Goal: Information Seeking & Learning: Learn about a topic

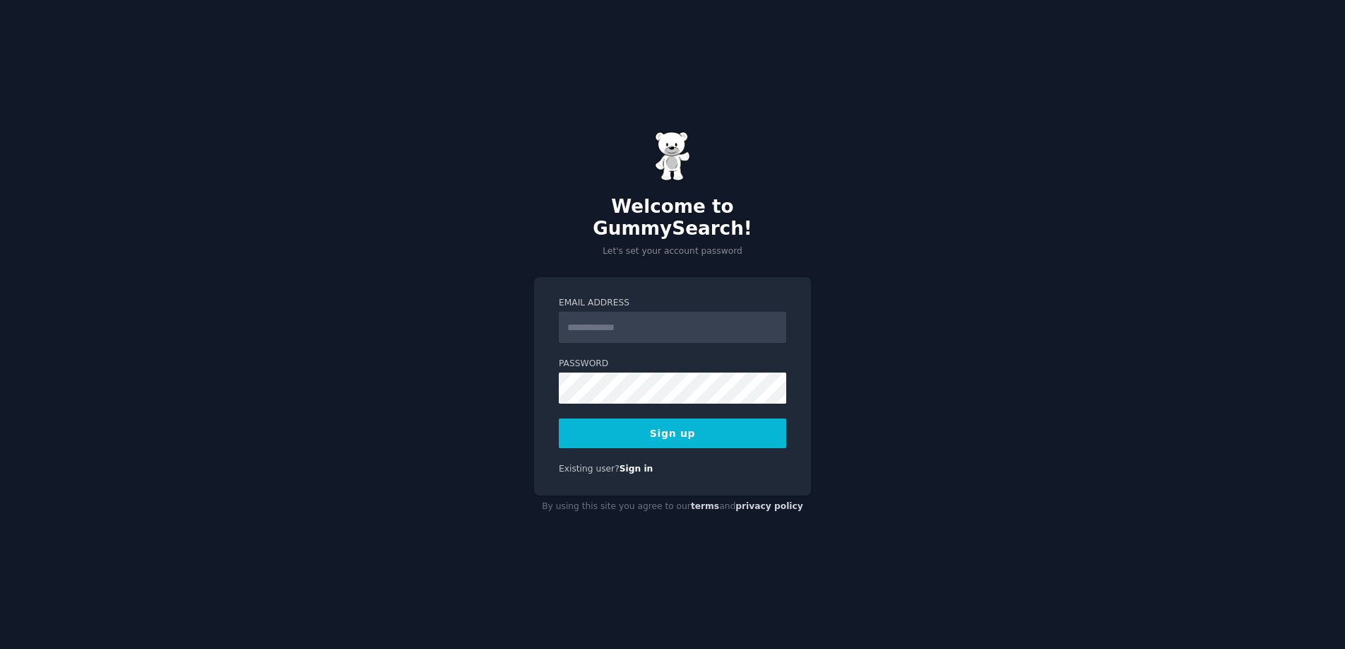
click at [625, 327] on input "Email Address" at bounding box center [673, 327] width 228 height 31
type input "**********"
click at [651, 424] on button "Sign up" at bounding box center [673, 433] width 228 height 30
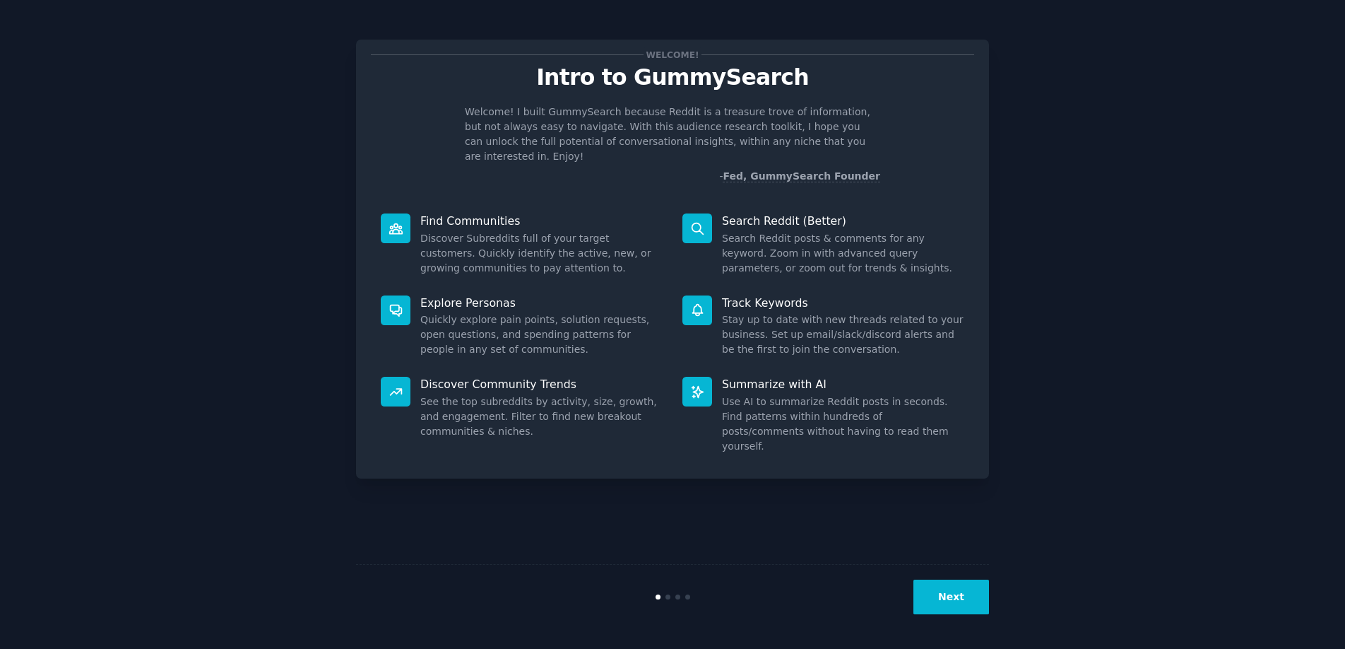
click at [966, 635] on div "Welcome! Intro to GummySearch Welcome! I built GummySearch because Reddit is a …" at bounding box center [672, 324] width 1345 height 649
click at [973, 588] on button "Next" at bounding box center [952, 596] width 76 height 35
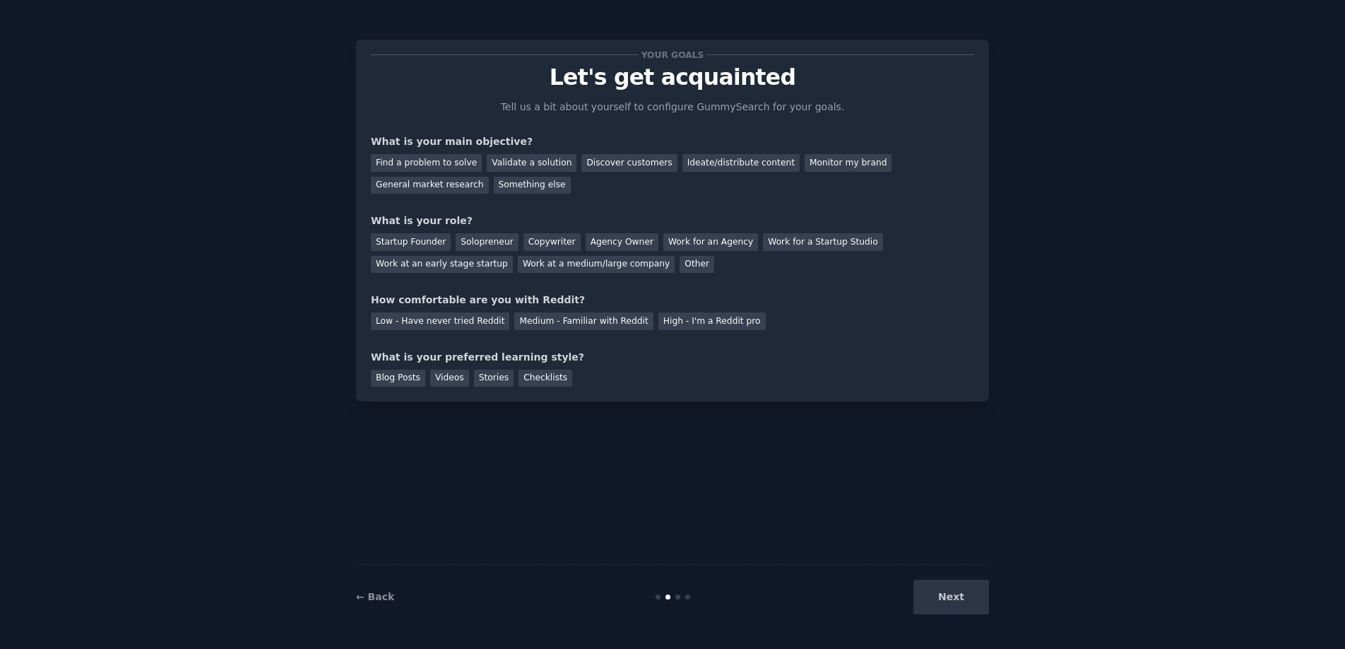
click at [973, 588] on div "Next" at bounding box center [883, 596] width 211 height 35
click at [784, 215] on div "What is your role?" at bounding box center [672, 220] width 603 height 15
click at [423, 161] on div "Find a problem to solve" at bounding box center [426, 163] width 111 height 18
click at [638, 167] on div "Discover customers" at bounding box center [629, 163] width 95 height 18
click at [437, 160] on div "Find a problem to solve" at bounding box center [426, 163] width 111 height 18
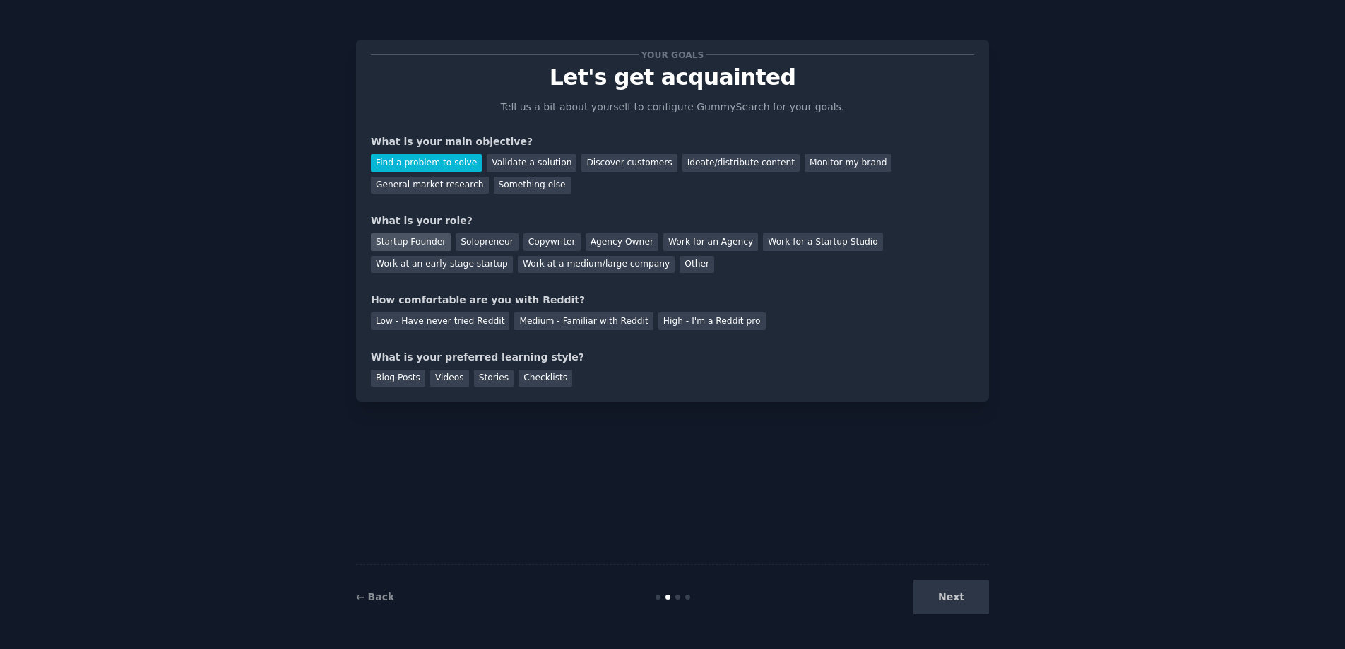
click at [434, 235] on div "Startup Founder" at bounding box center [411, 242] width 80 height 18
click at [476, 319] on div "Low - Have never tried Reddit" at bounding box center [440, 321] width 138 height 18
click at [451, 375] on div "Videos" at bounding box center [449, 379] width 39 height 18
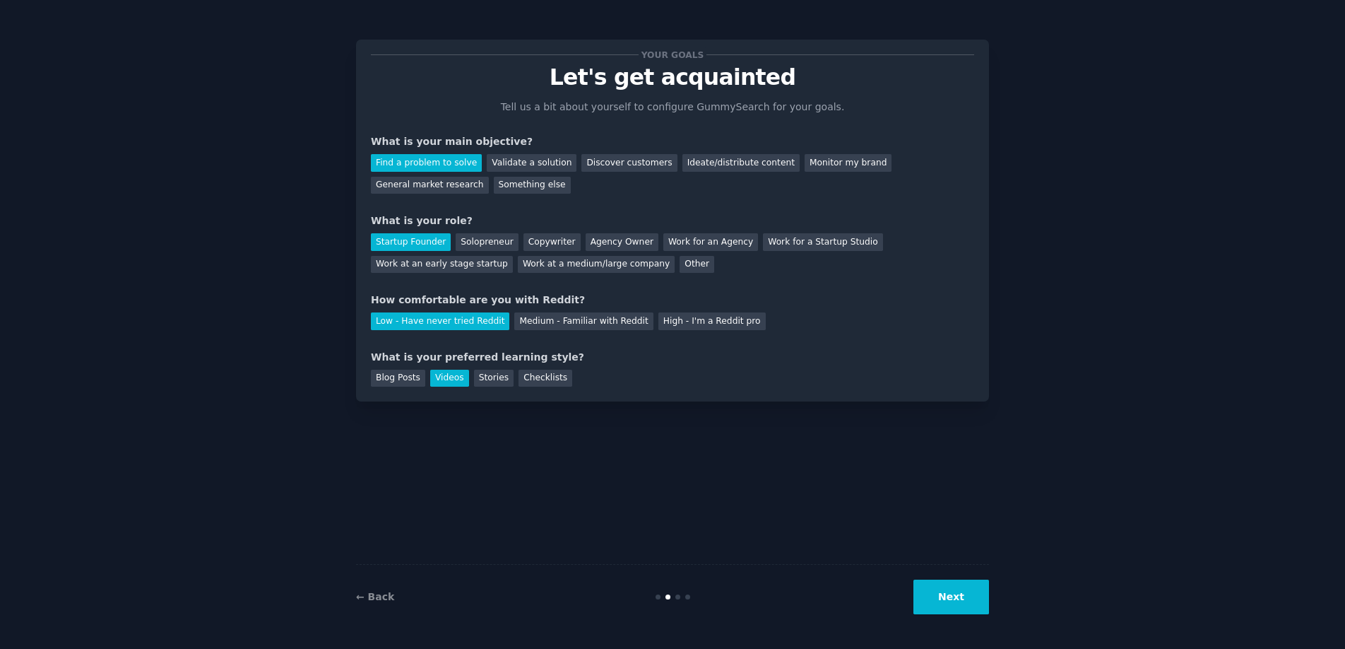
click at [948, 596] on button "Next" at bounding box center [952, 596] width 76 height 35
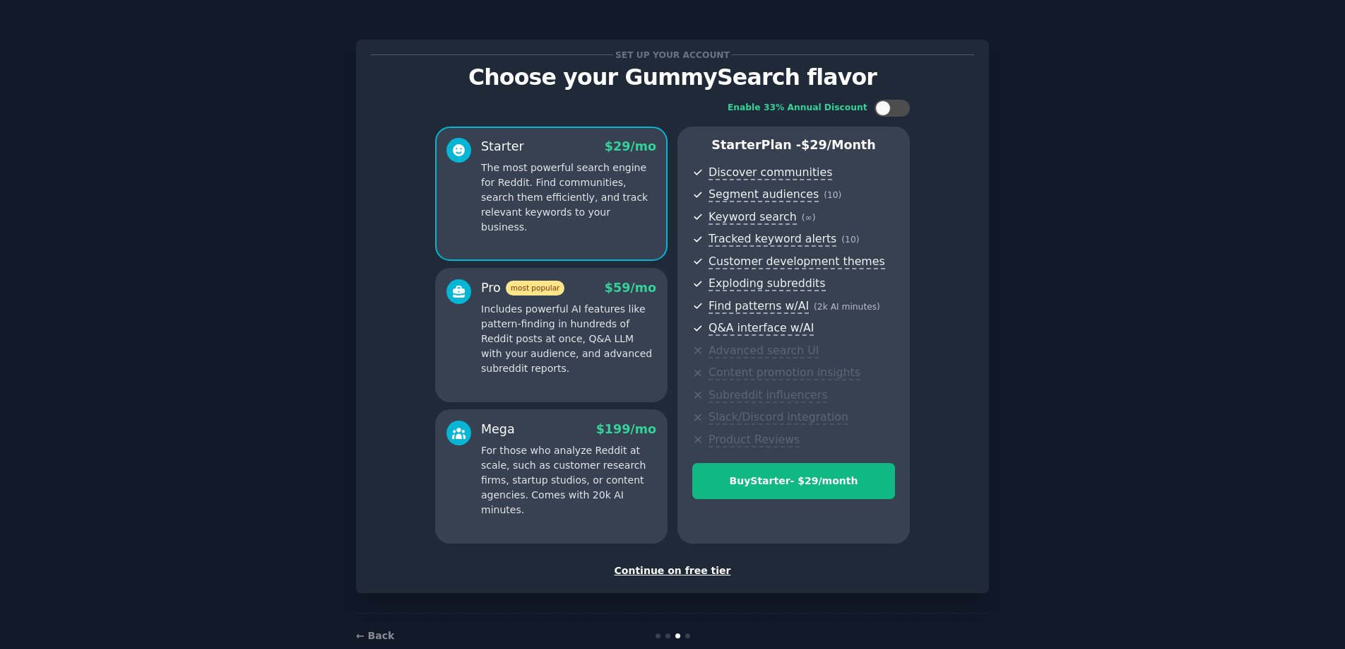
click at [688, 571] on div "Continue on free tier" at bounding box center [672, 570] width 603 height 15
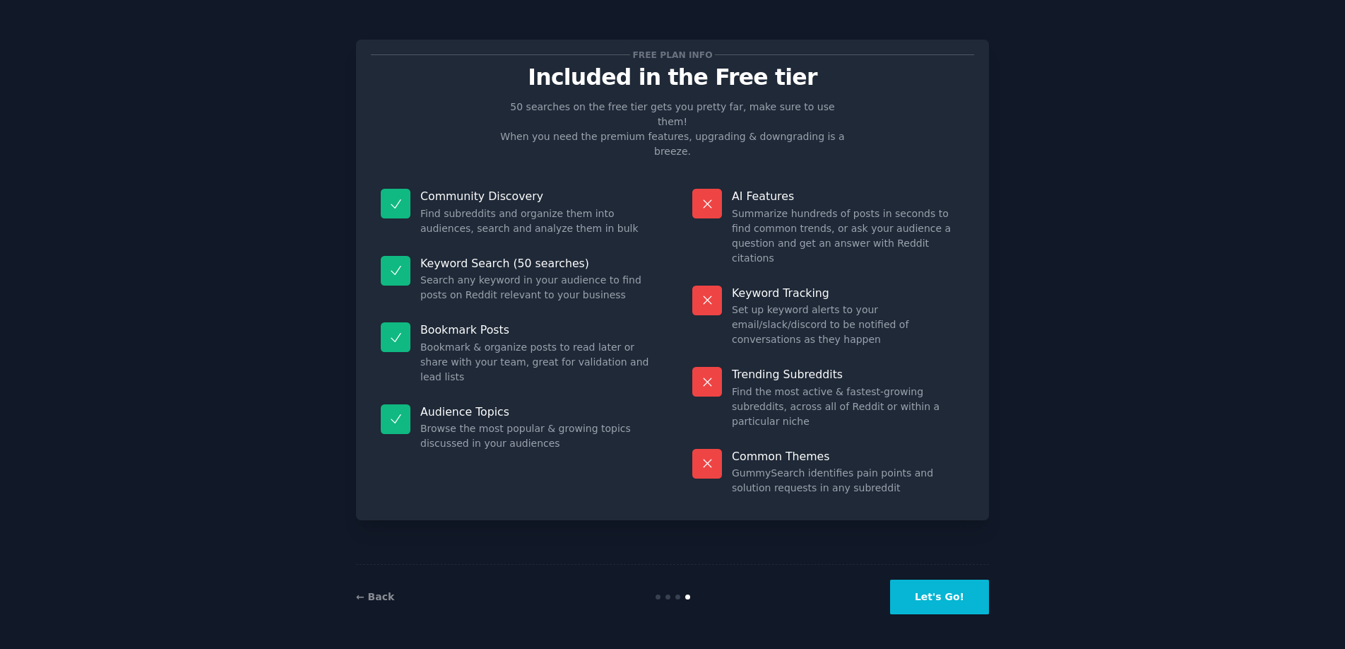
click at [970, 600] on button "Let's Go!" at bounding box center [939, 596] width 99 height 35
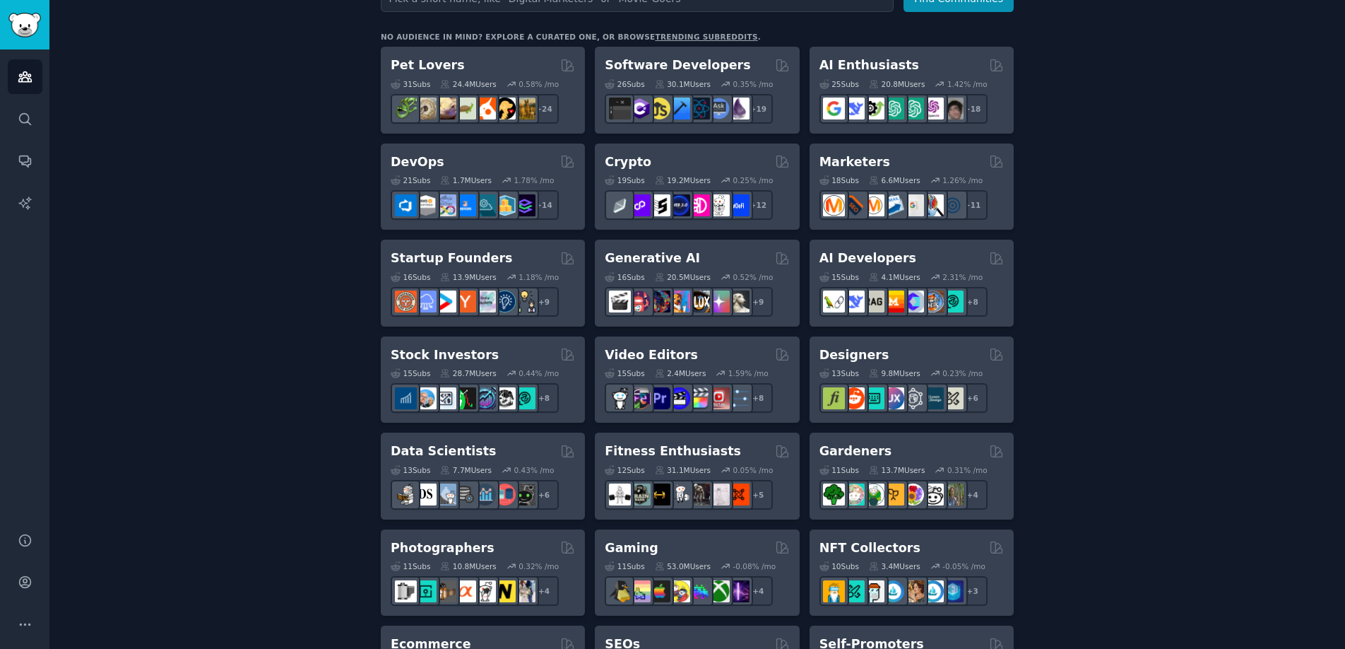
scroll to position [225, 0]
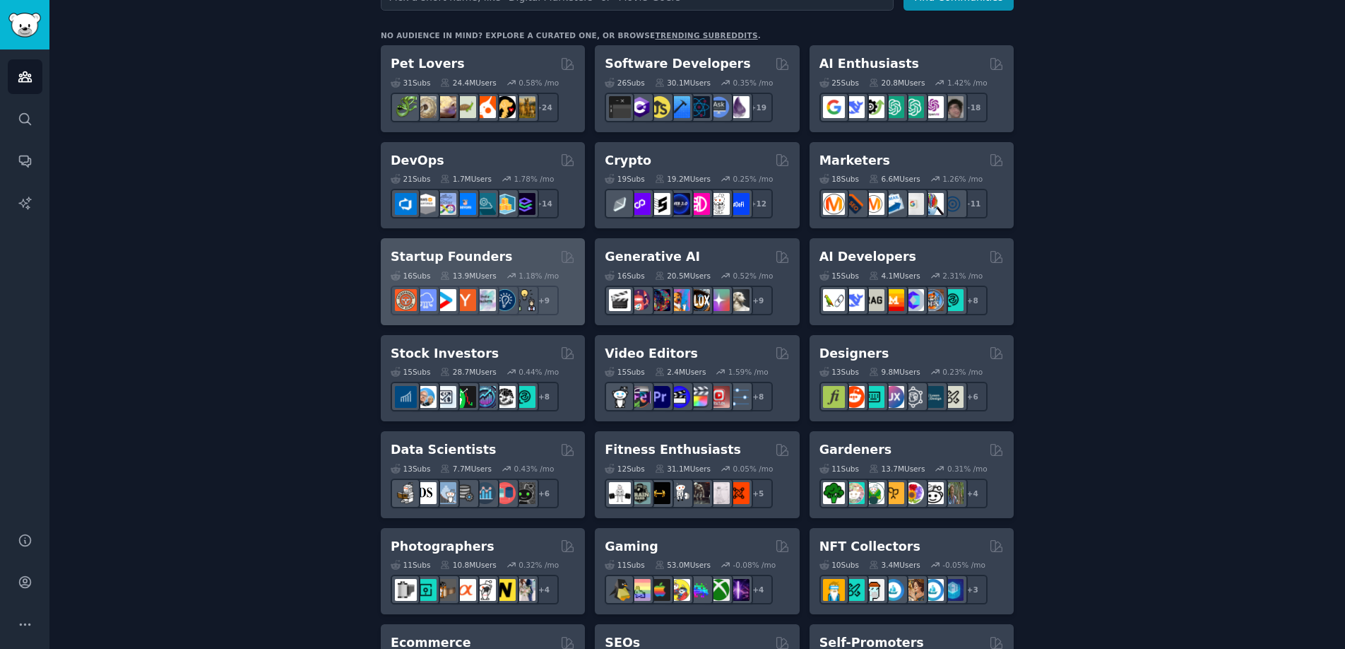
click at [514, 248] on div "Startup Founders" at bounding box center [483, 257] width 184 height 18
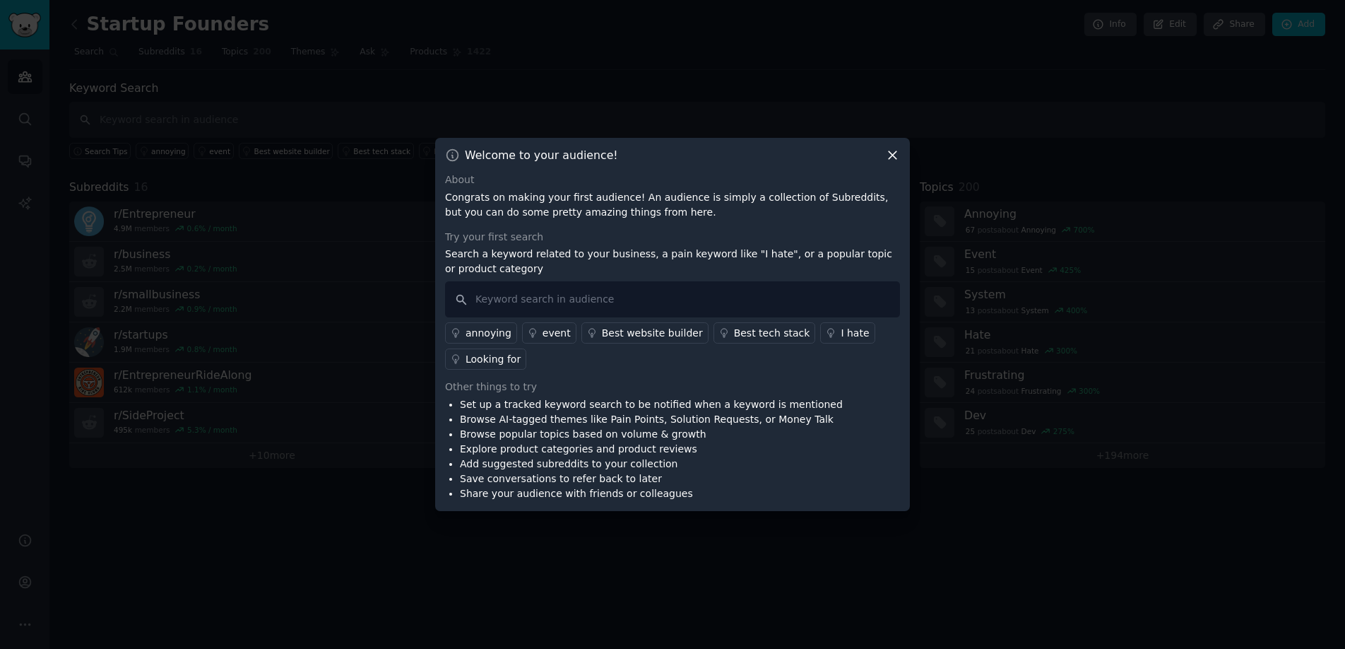
click at [895, 158] on icon at bounding box center [893, 156] width 8 height 8
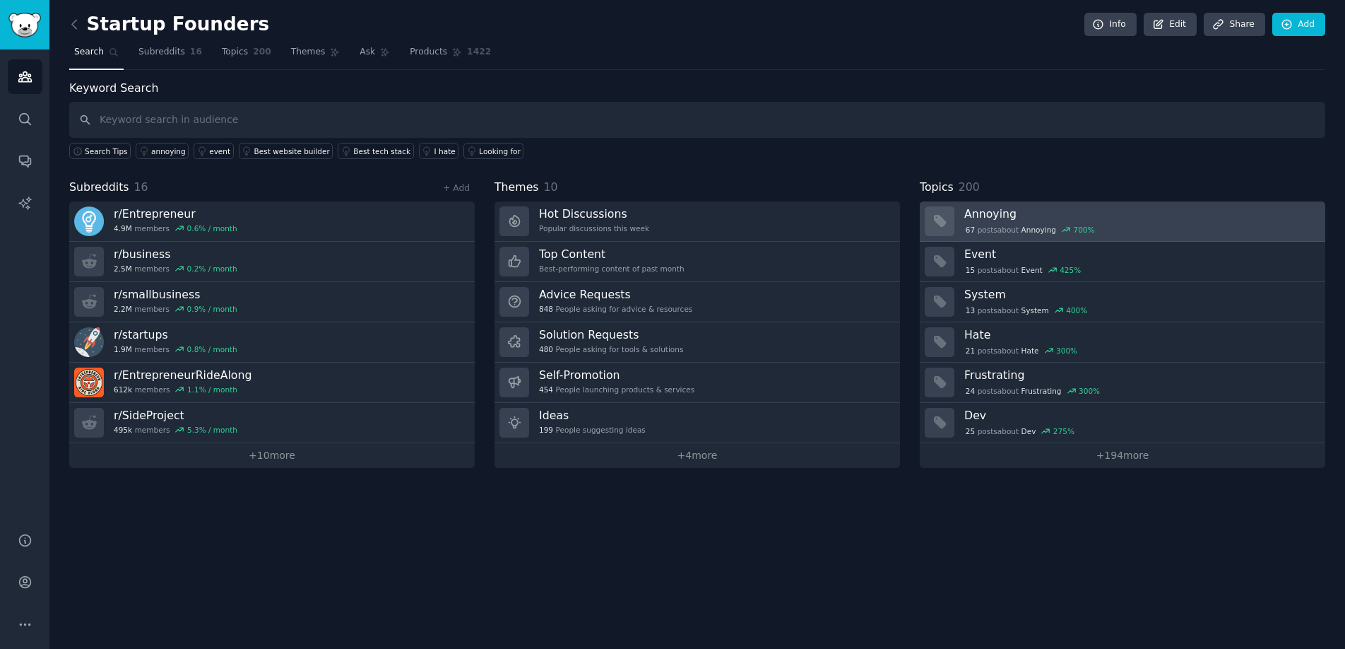
click at [1123, 218] on h3 "Annoying" at bounding box center [1140, 213] width 351 height 15
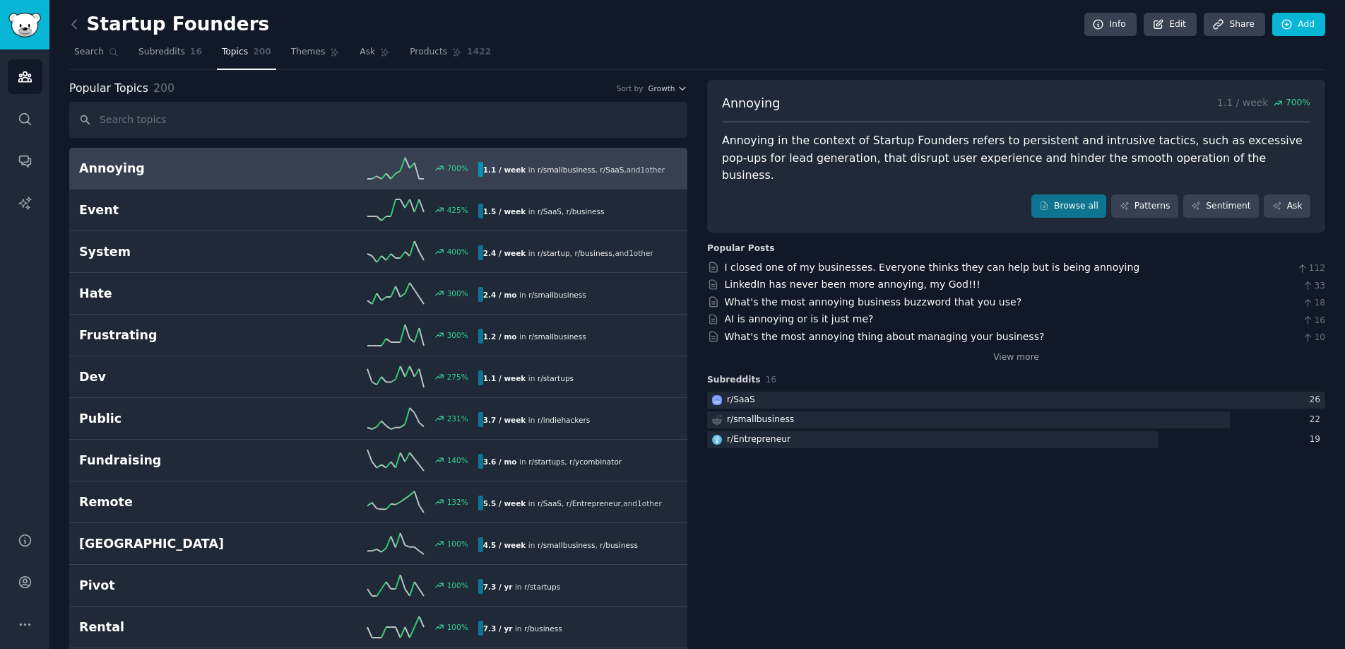
click at [300, 172] on div "700 %" at bounding box center [377, 168] width 199 height 21
click at [79, 20] on icon at bounding box center [74, 24] width 15 height 15
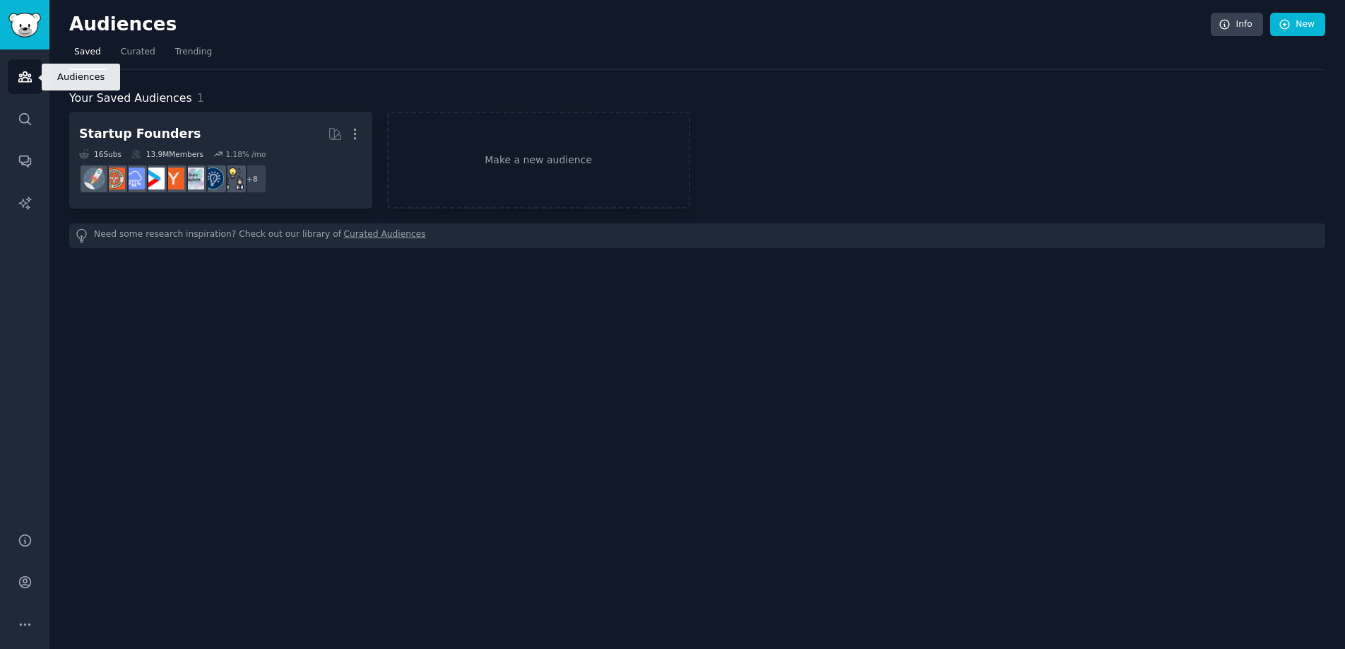
click at [24, 76] on icon "Sidebar" at bounding box center [25, 76] width 15 height 15
click at [170, 45] on link "Trending" at bounding box center [193, 55] width 47 height 29
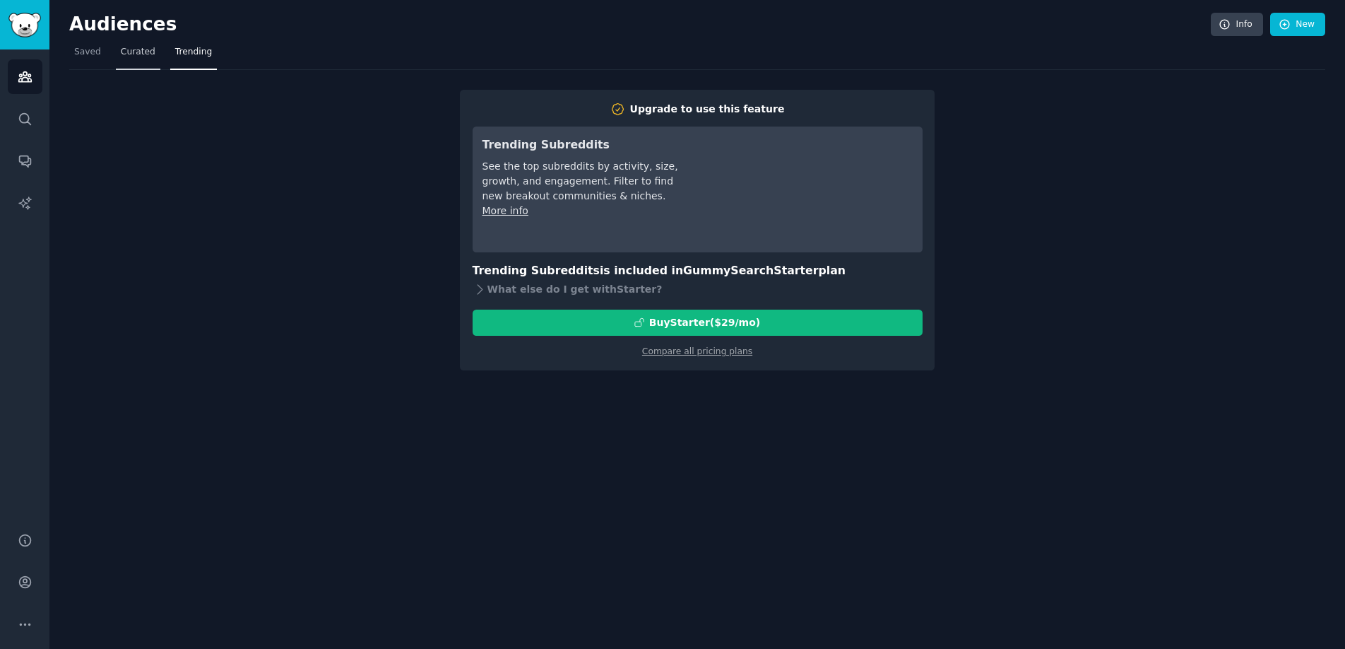
click at [146, 42] on link "Curated" at bounding box center [138, 55] width 45 height 29
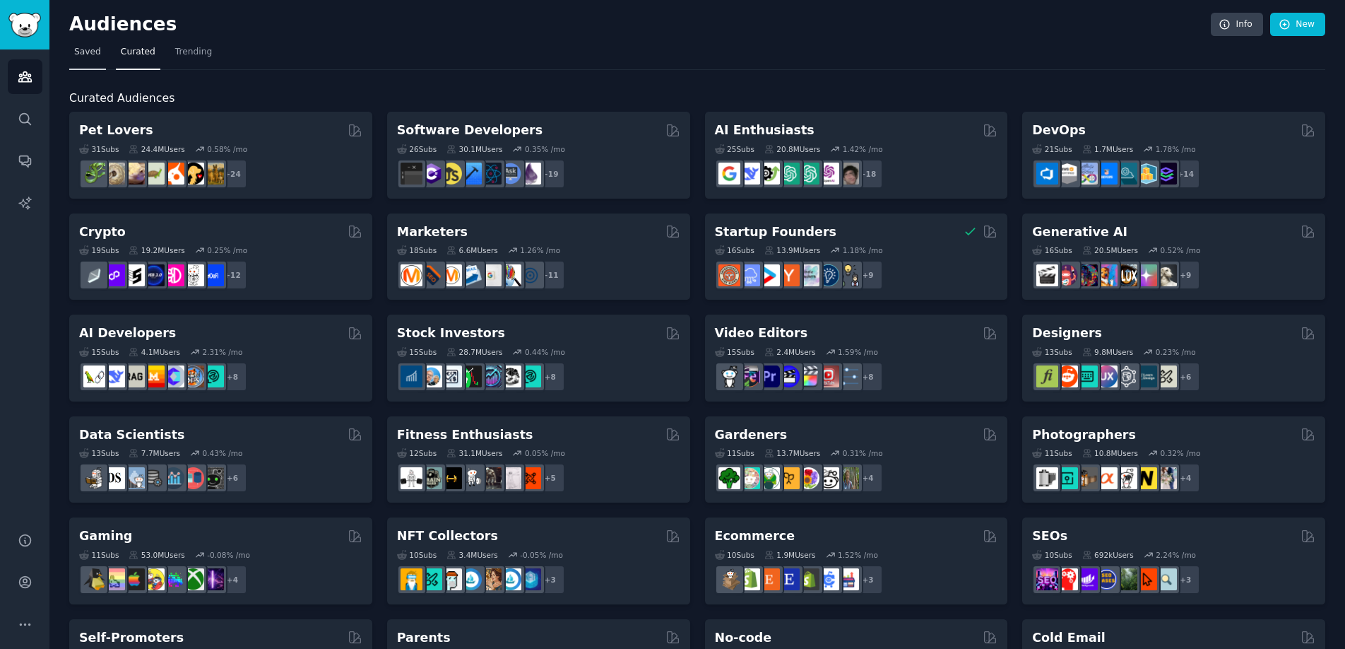
click at [86, 61] on link "Saved" at bounding box center [87, 55] width 37 height 29
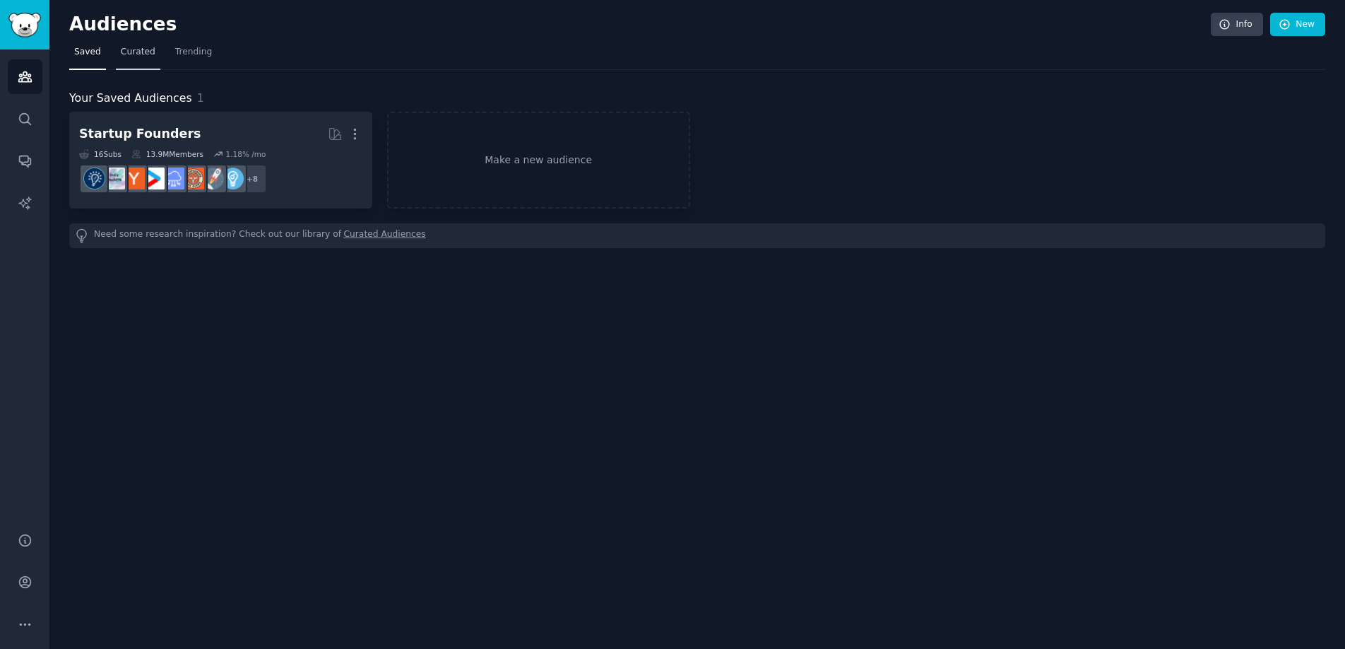
click at [132, 68] on link "Curated" at bounding box center [138, 55] width 45 height 29
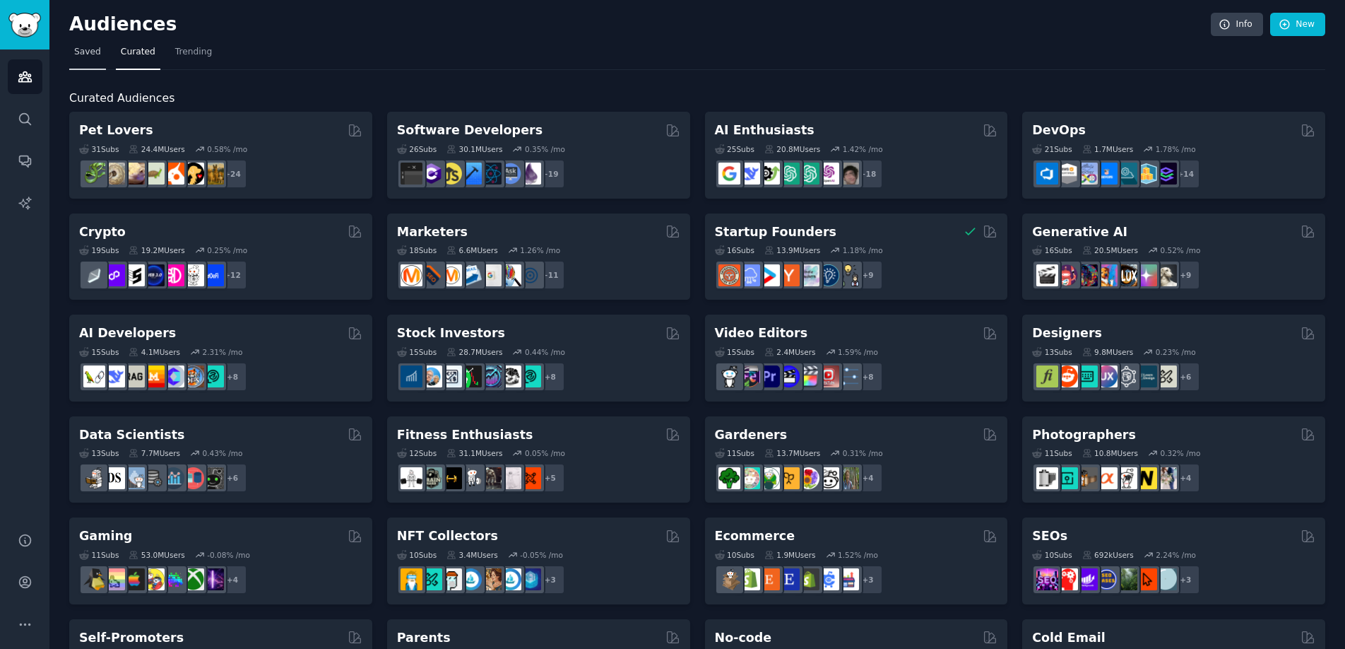
click at [98, 49] on span "Saved" at bounding box center [87, 52] width 27 height 13
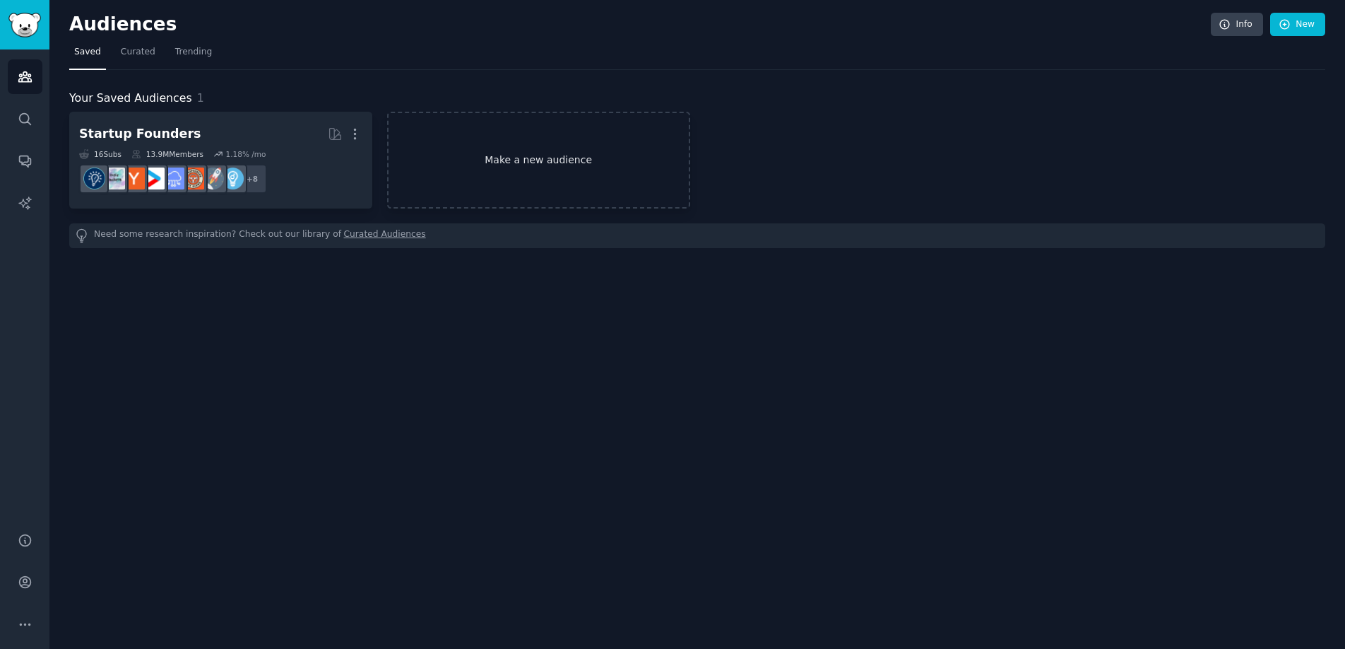
click at [543, 164] on link "Make a new audience" at bounding box center [538, 160] width 303 height 97
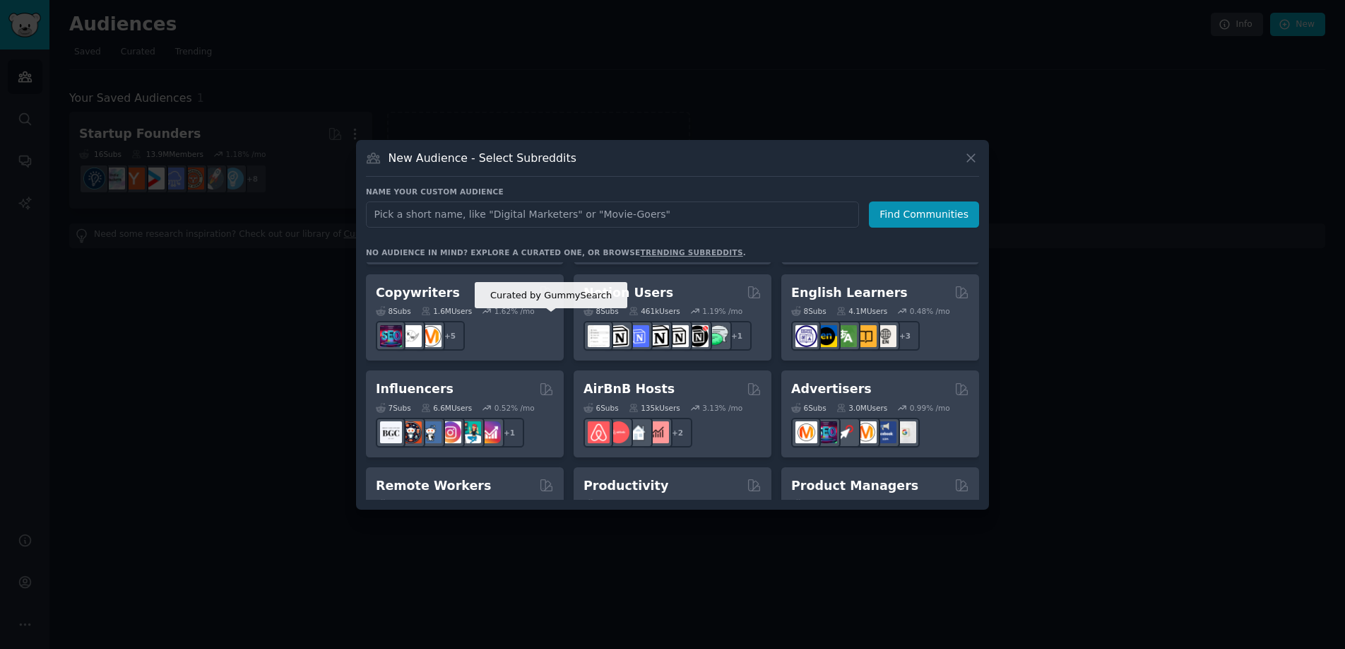
scroll to position [1103, 0]
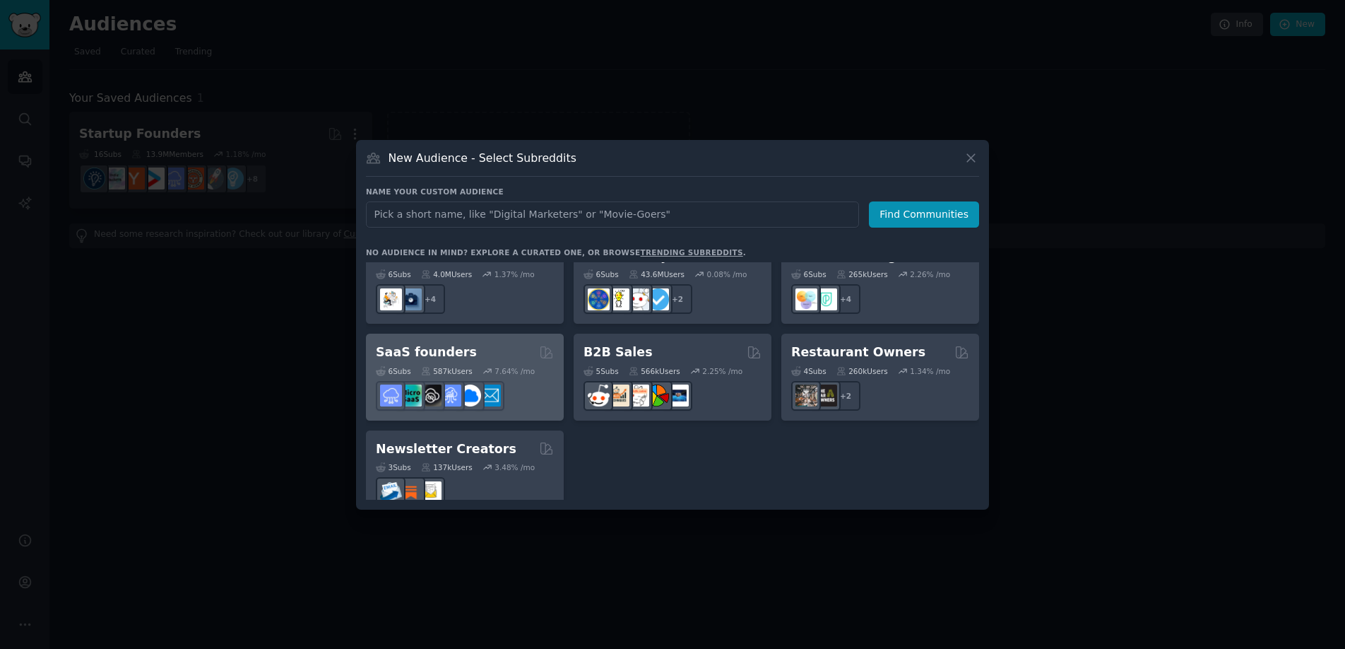
click at [537, 381] on div at bounding box center [465, 396] width 178 height 30
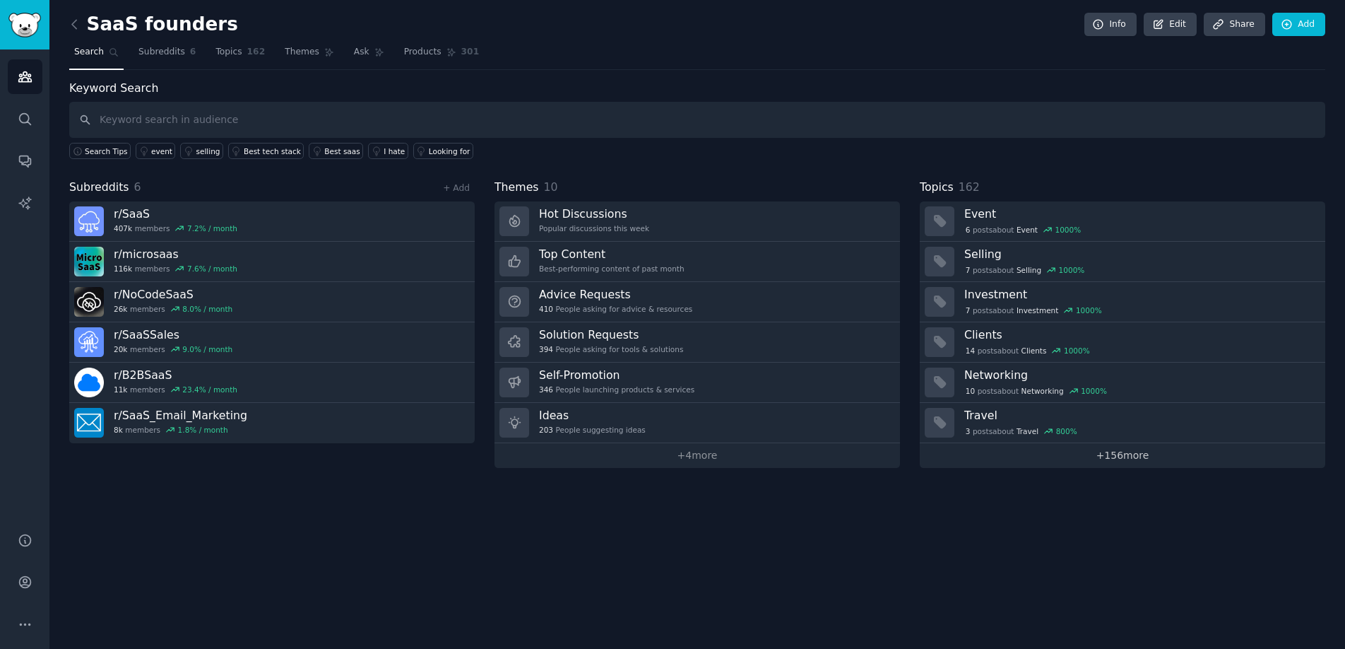
click at [1133, 456] on link "+ 156 more" at bounding box center [1123, 455] width 406 height 25
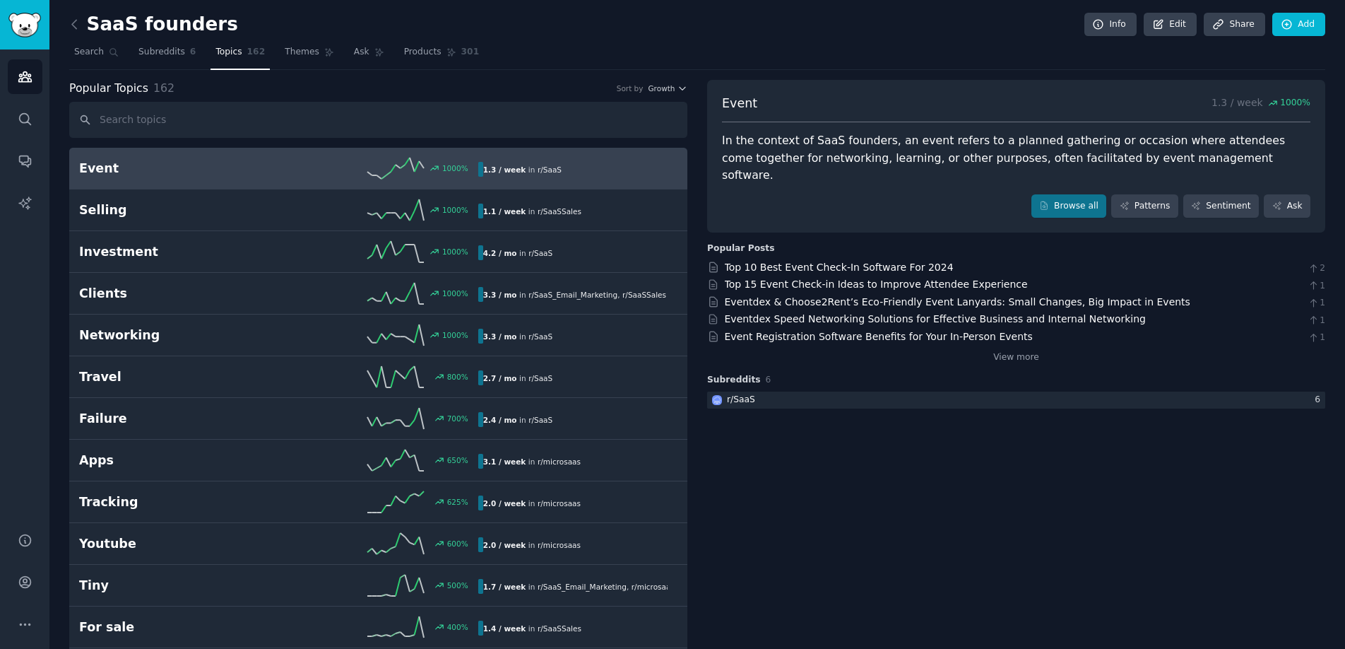
click at [306, 114] on input "text" at bounding box center [378, 120] width 618 height 36
type input "u"
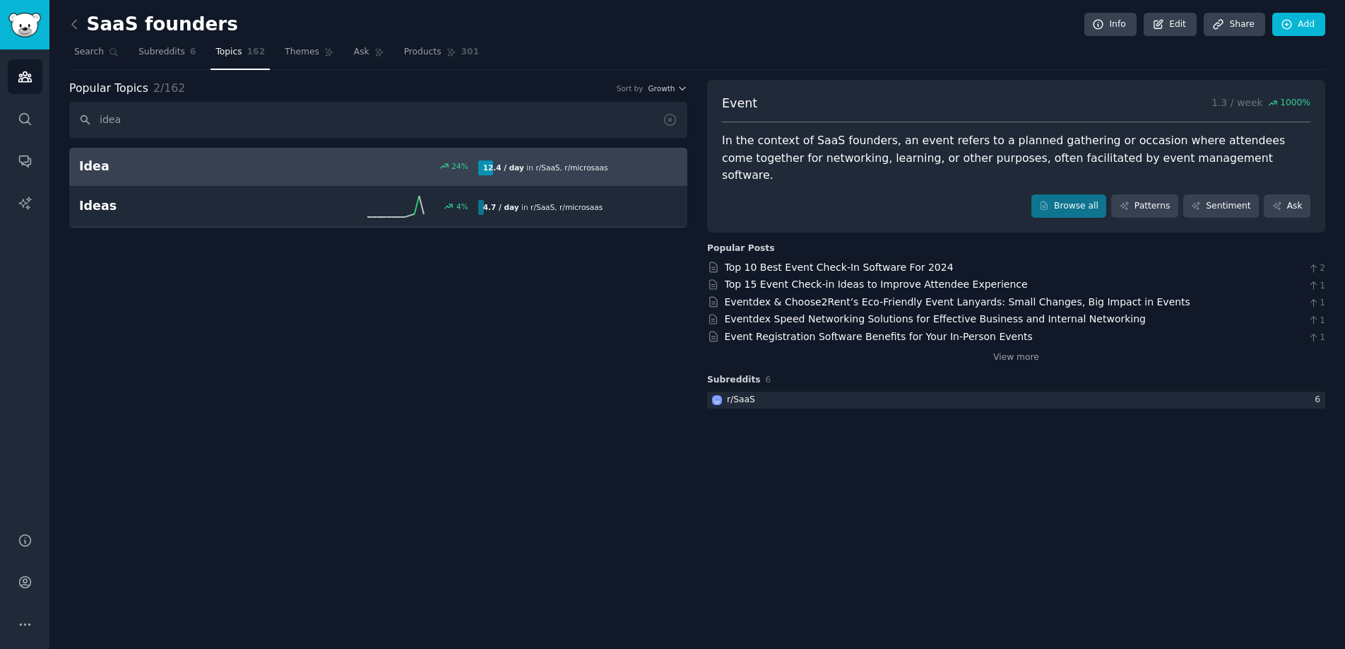
type input "idea"
click at [264, 167] on h2 "Idea" at bounding box center [178, 167] width 199 height 18
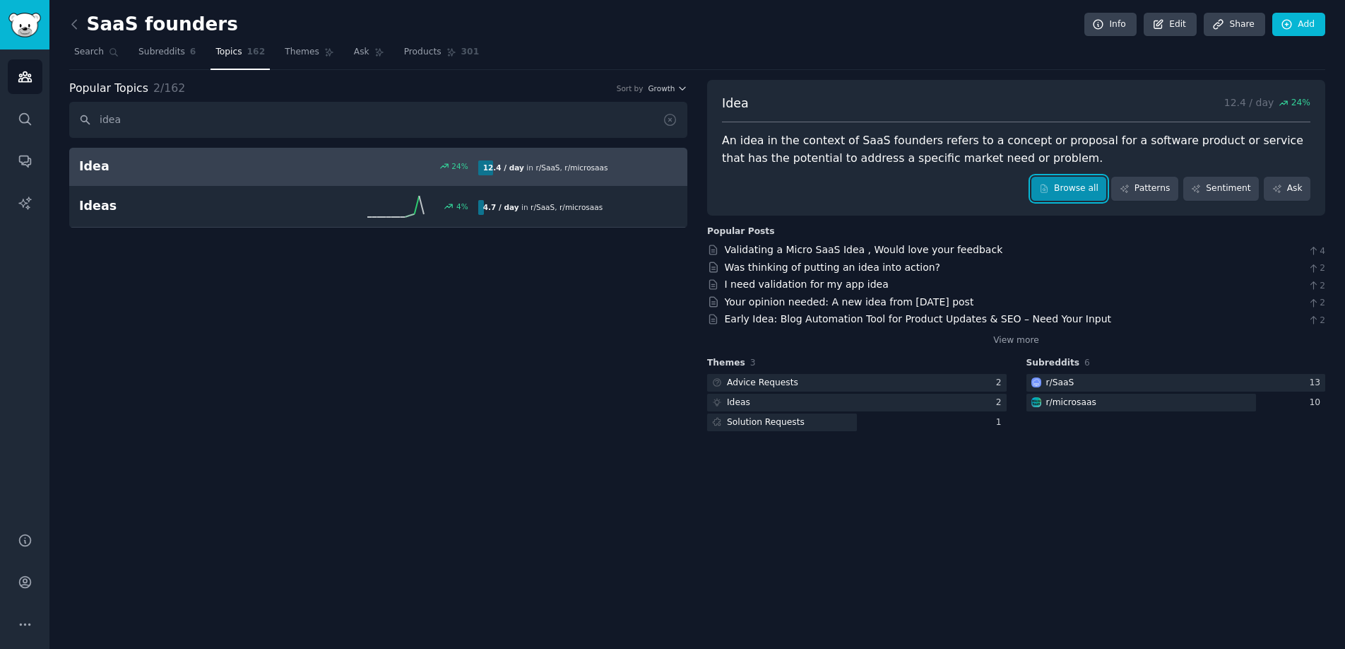
click at [1087, 189] on link "Browse all" at bounding box center [1070, 189] width 76 height 24
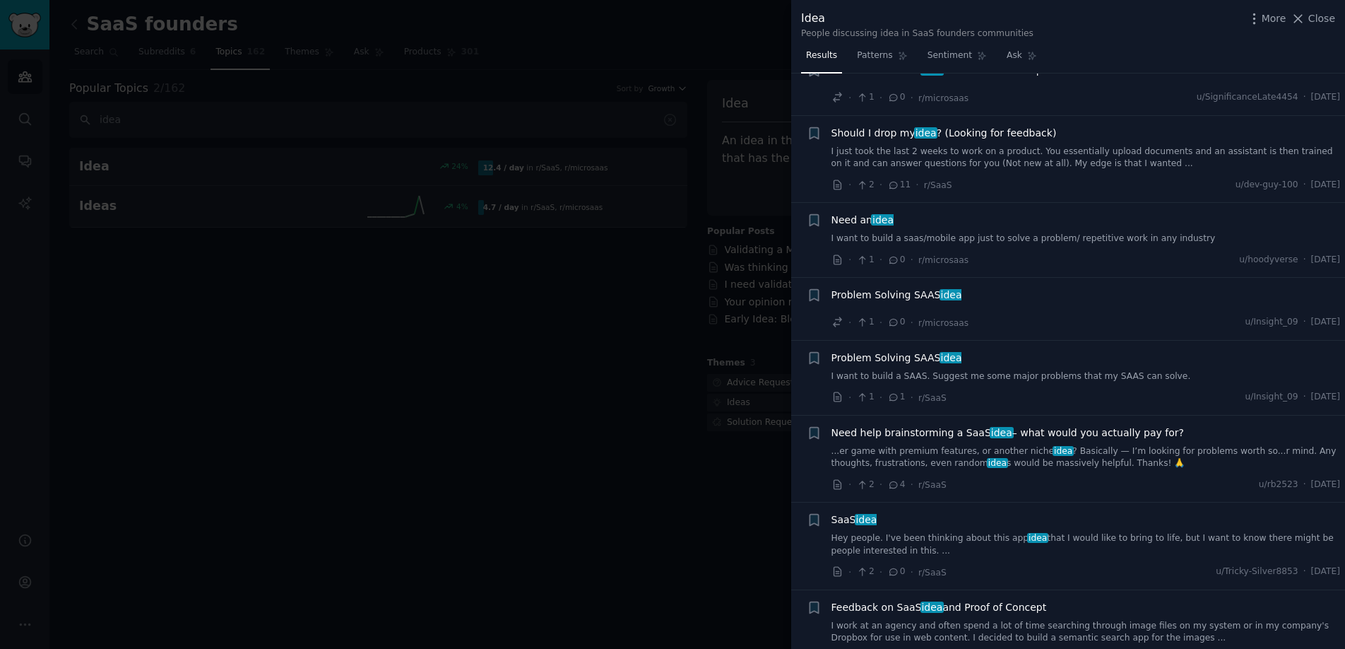
scroll to position [218, 0]
click at [1099, 458] on link "...er game with premium features, or another niche idea ? Basically — I’m looki…" at bounding box center [1086, 456] width 509 height 25
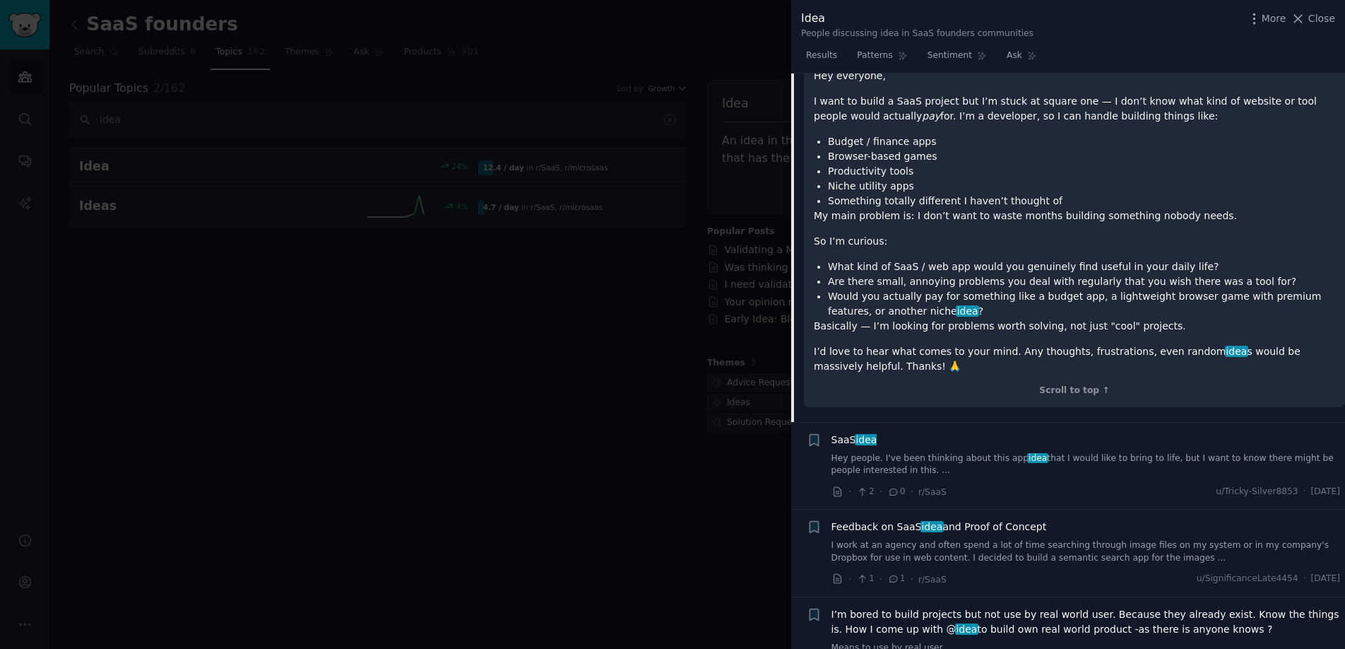
scroll to position [719, 0]
click at [1093, 478] on link "Hey people. I've been thinking about this app idea that I would like to bring t…" at bounding box center [1086, 466] width 509 height 25
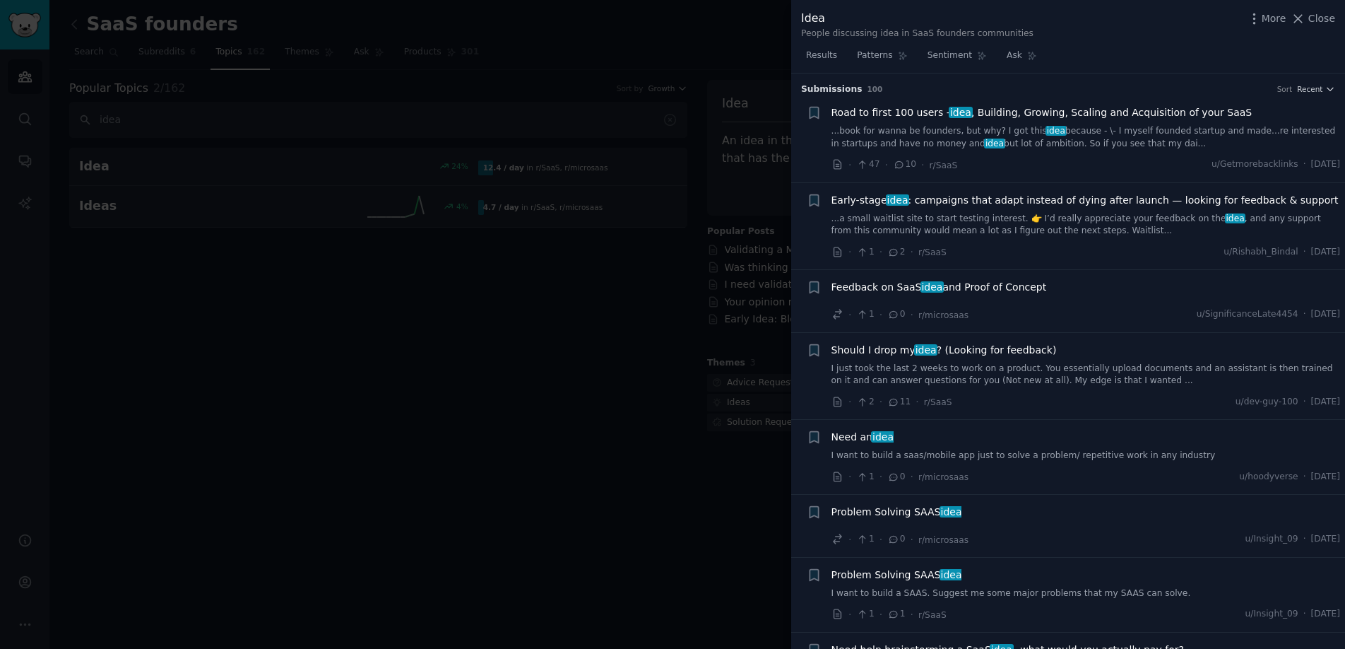
scroll to position [1, 0]
click at [1022, 141] on link "...book for wanna be founders, but why? I got this idea because - \- I myself f…" at bounding box center [1086, 136] width 509 height 25
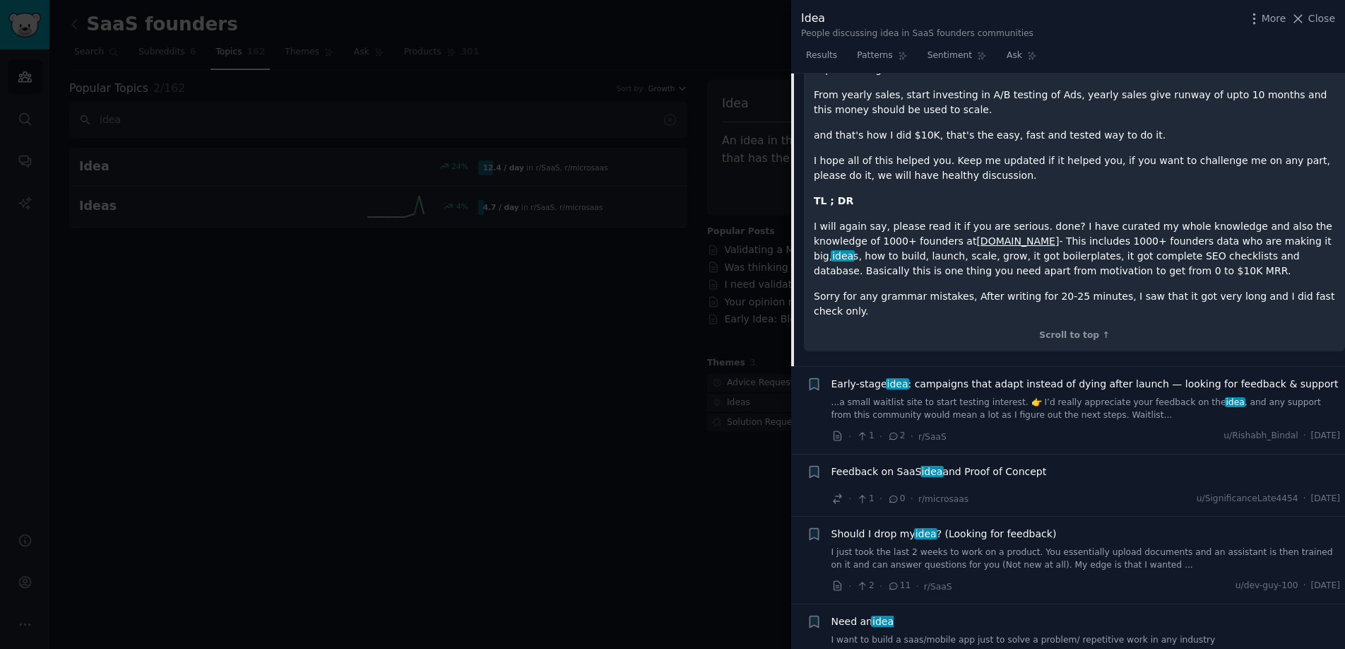
scroll to position [2018, 0]
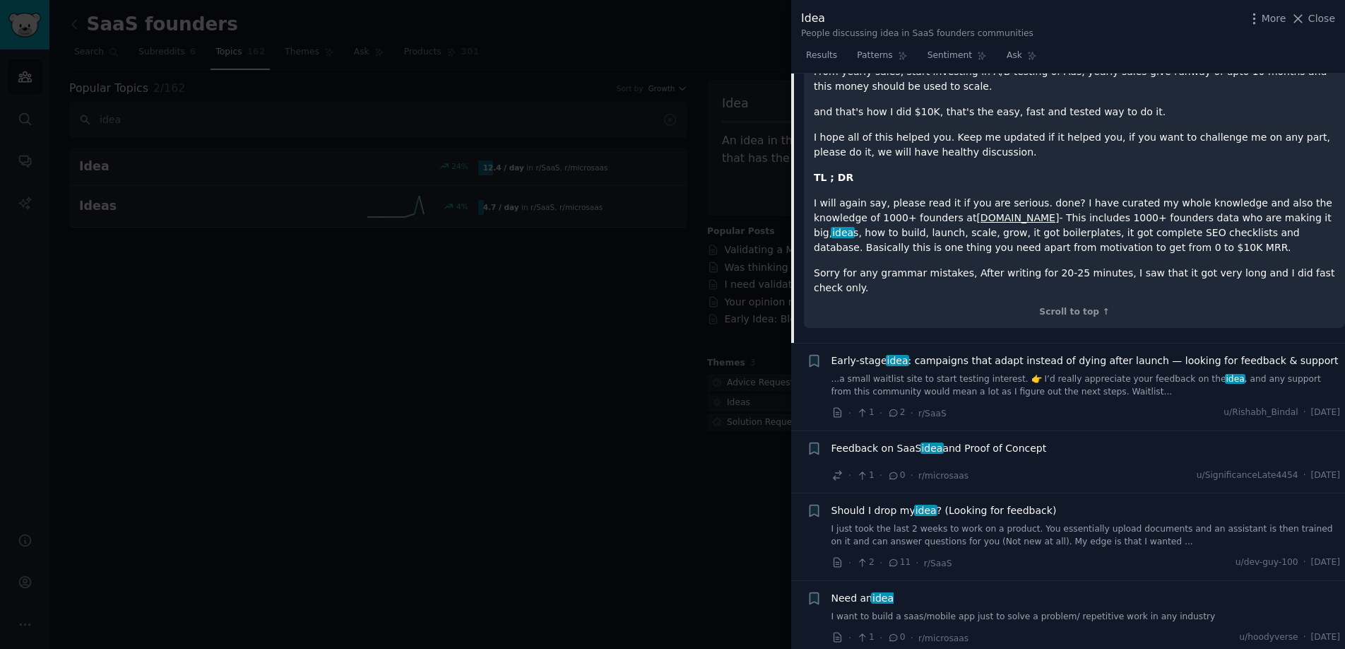
click at [971, 373] on link "...a small waitlist site to start testing interest. 👉 I’d really appreciate you…" at bounding box center [1086, 385] width 509 height 25
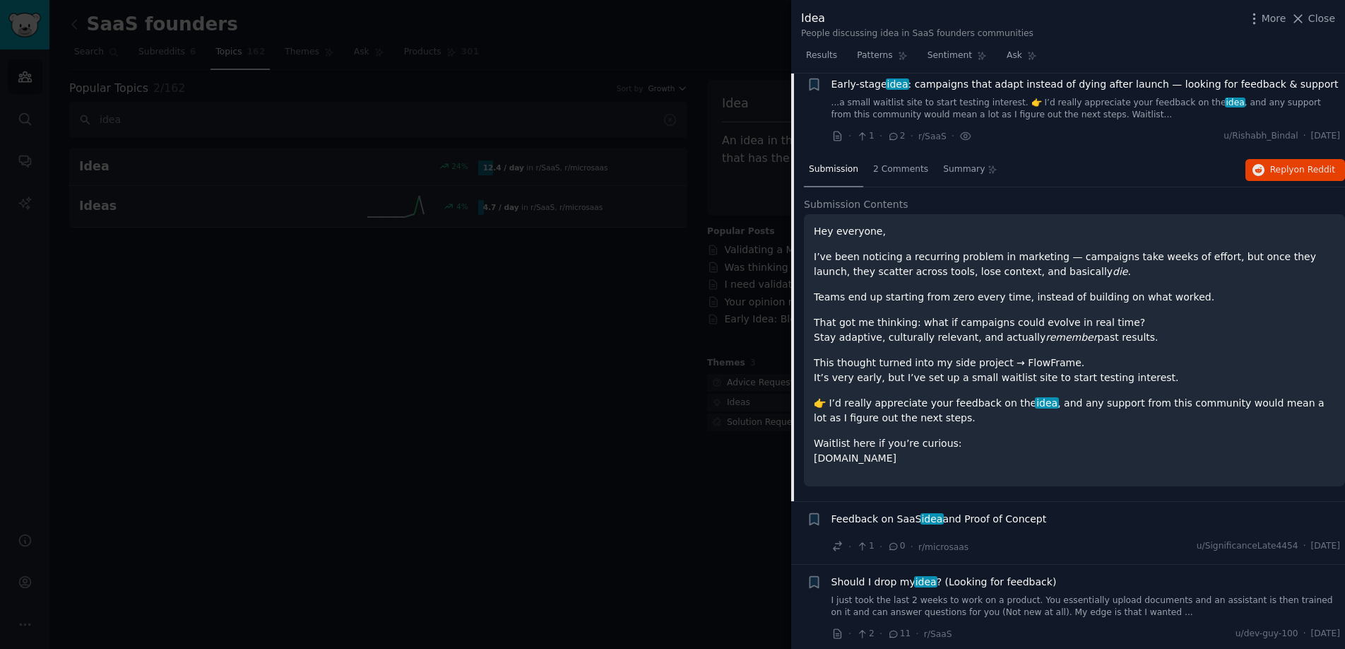
scroll to position [110, 0]
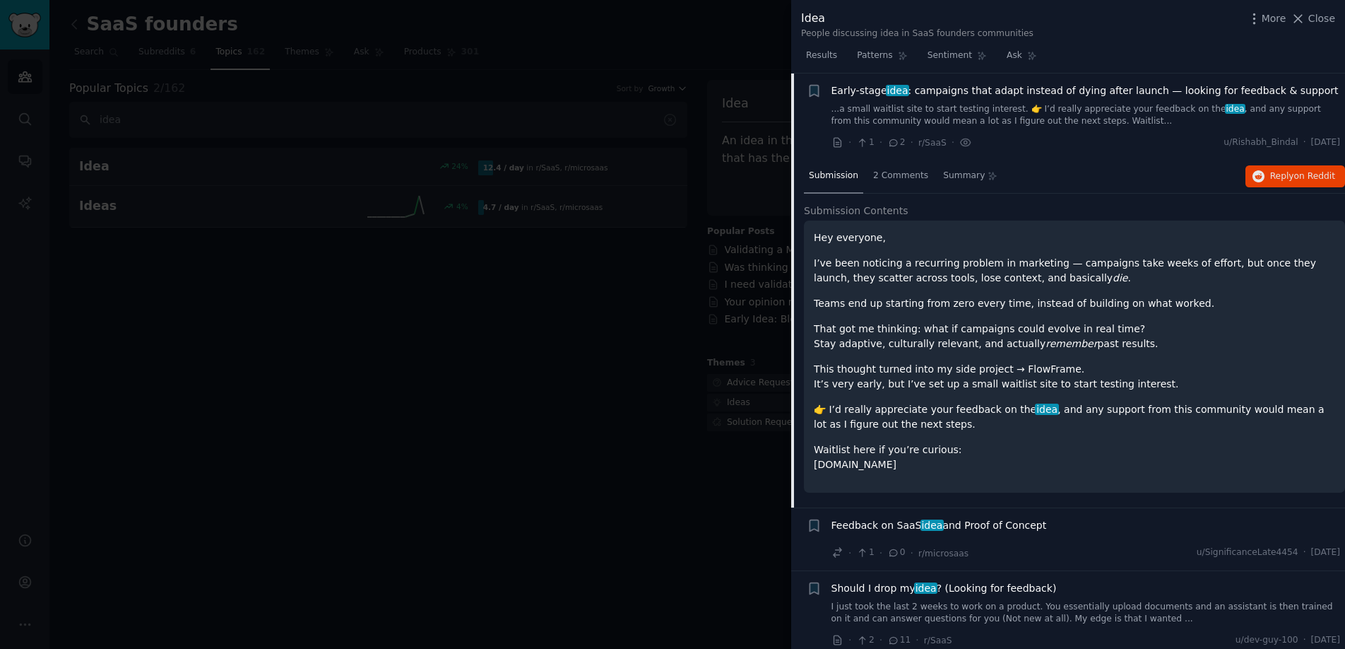
click at [977, 225] on div "Hey everyone, I’ve been noticing a recurring problem in marketing — campaigns t…" at bounding box center [1074, 356] width 541 height 272
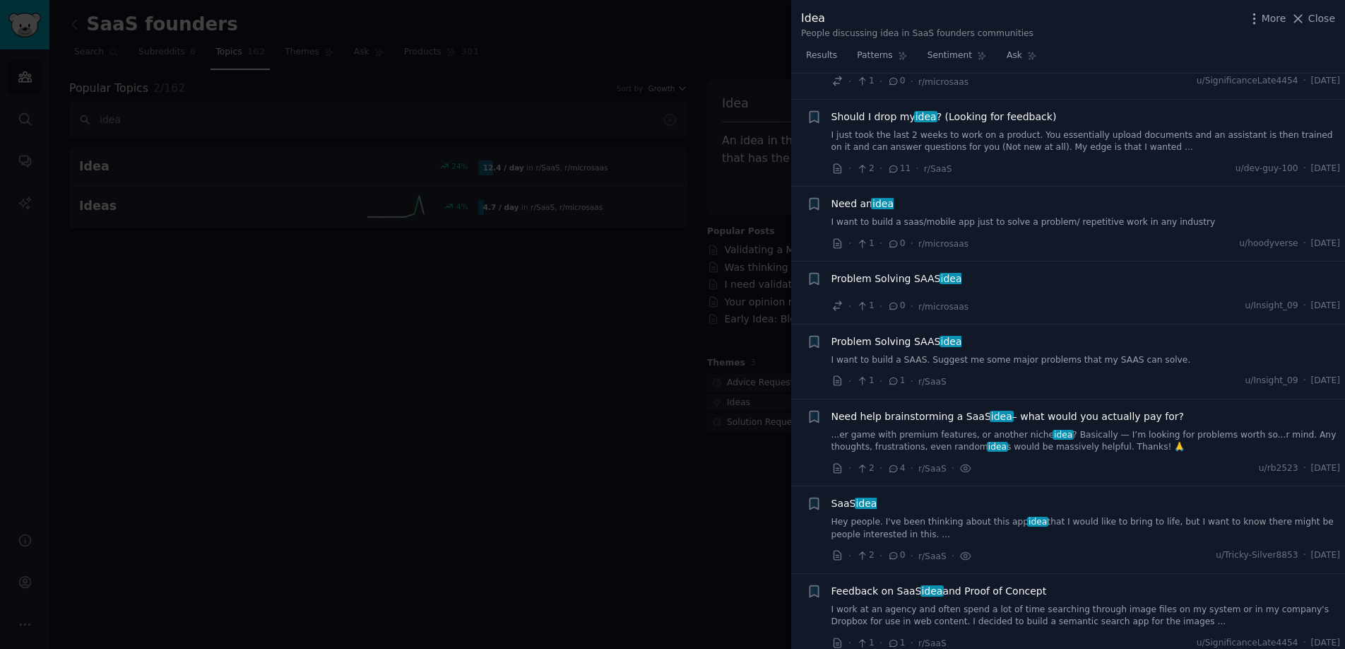
scroll to position [582, 0]
